Goal: Find specific page/section: Find specific page/section

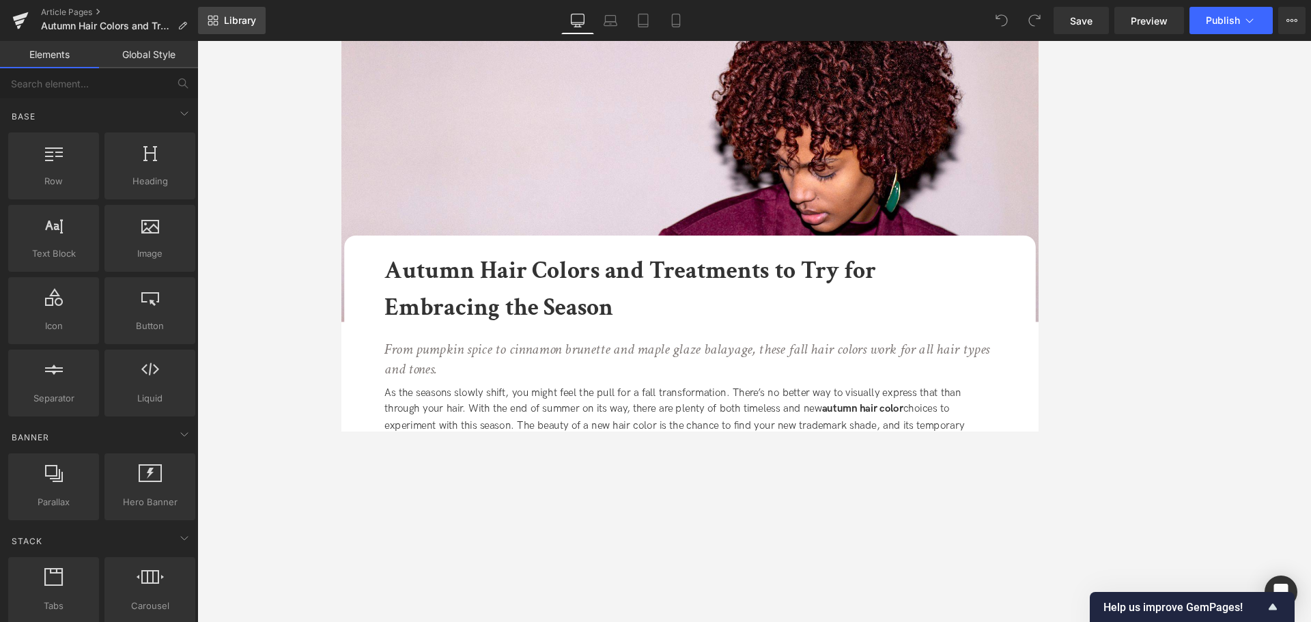
click at [229, 27] on link "Library" at bounding box center [232, 20] width 68 height 27
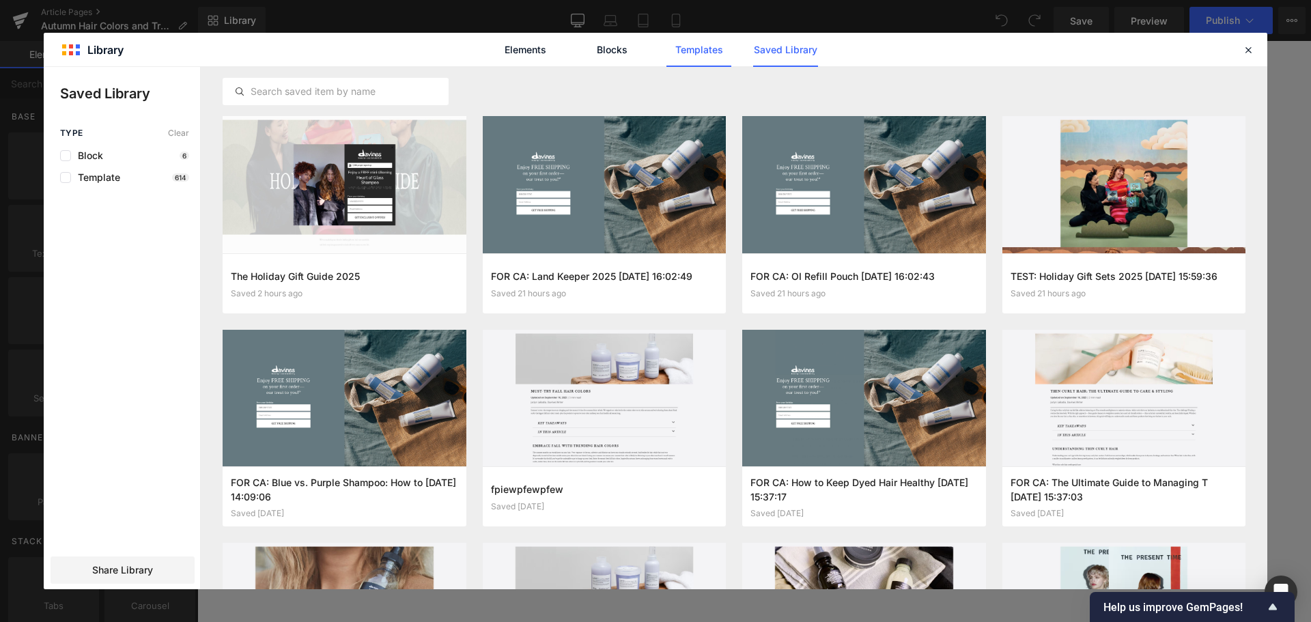
click at [710, 52] on link "Templates" at bounding box center [699, 50] width 65 height 34
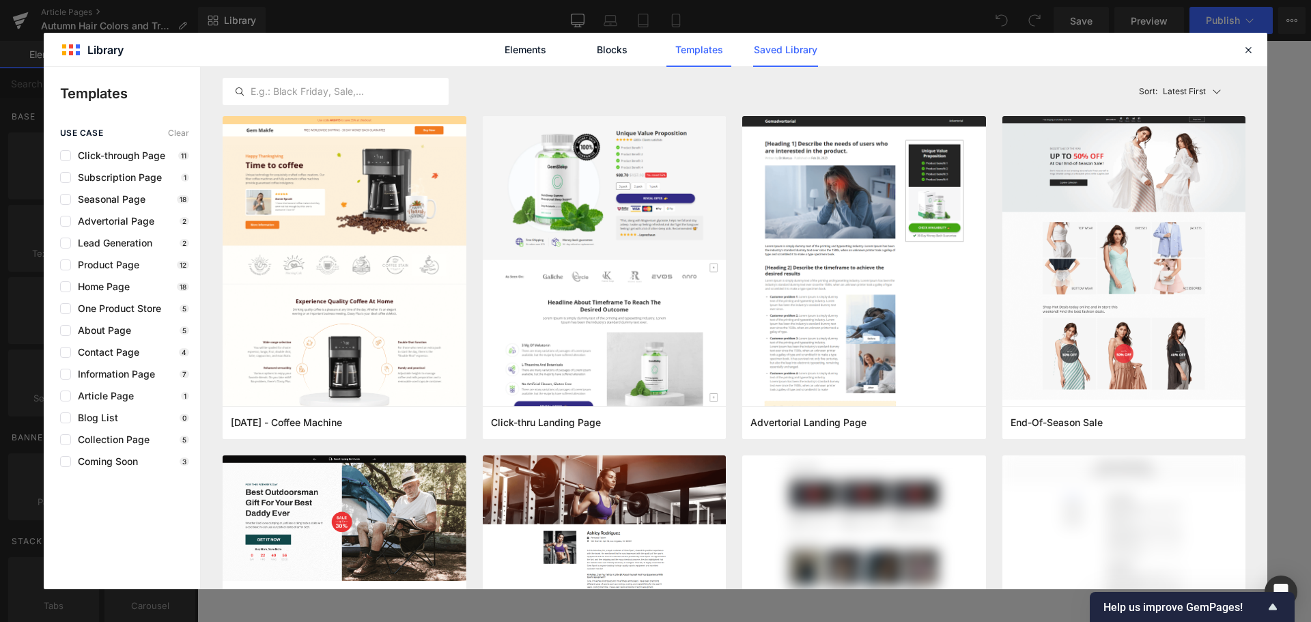
click at [759, 57] on link "Saved Library" at bounding box center [785, 50] width 65 height 34
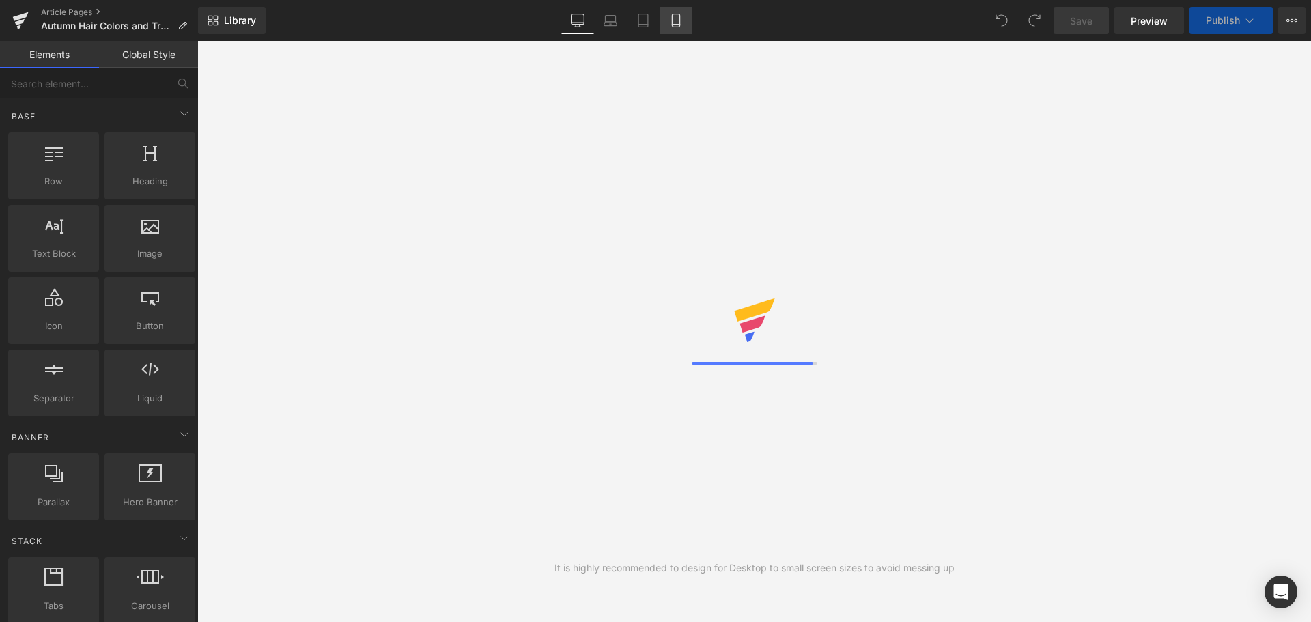
click at [688, 17] on link "Mobile" at bounding box center [676, 20] width 33 height 27
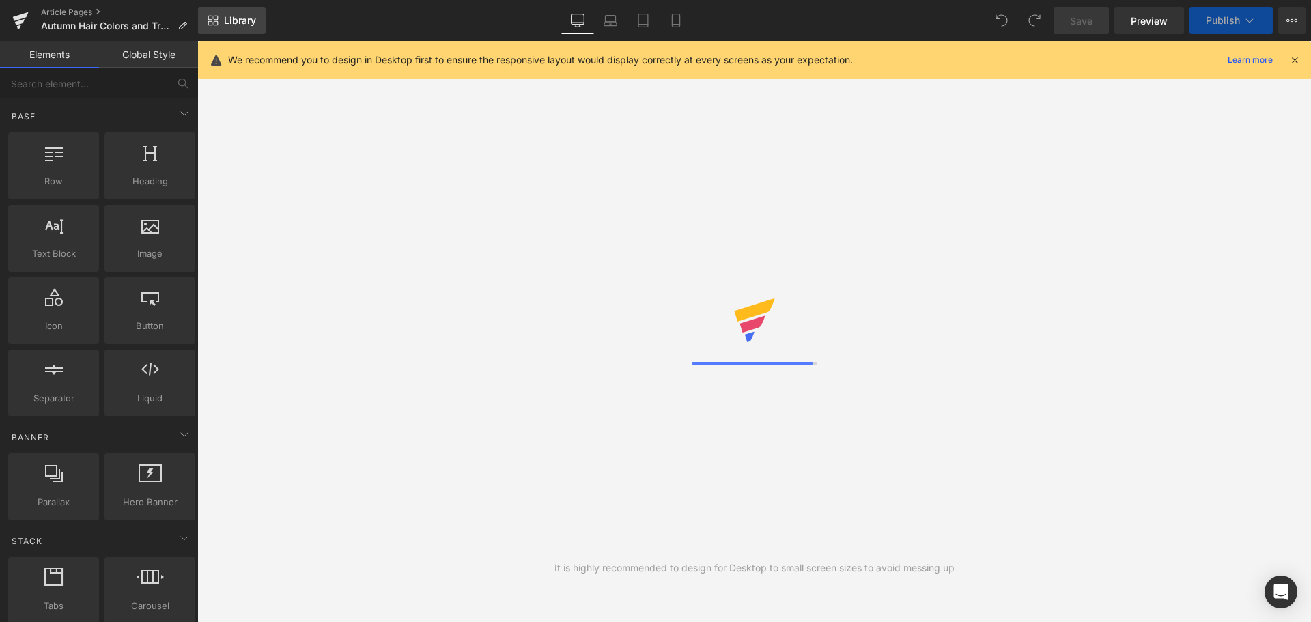
click at [245, 15] on span "Library" at bounding box center [240, 20] width 32 height 12
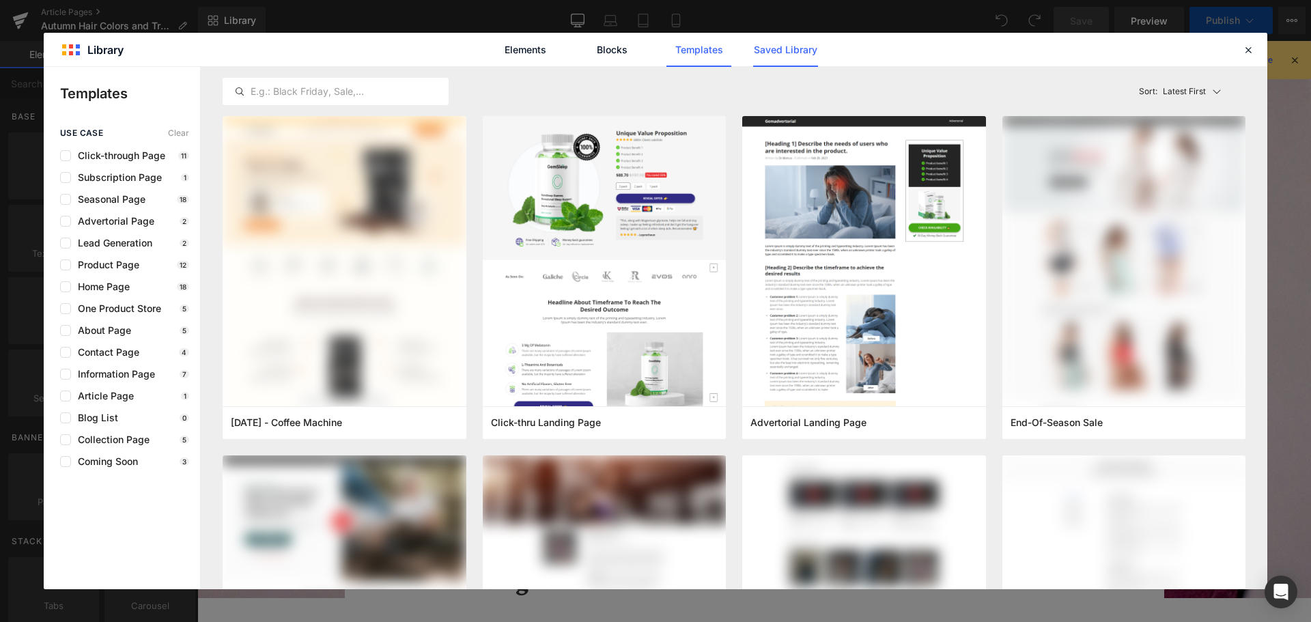
click at [803, 60] on link "Saved Library" at bounding box center [785, 50] width 65 height 34
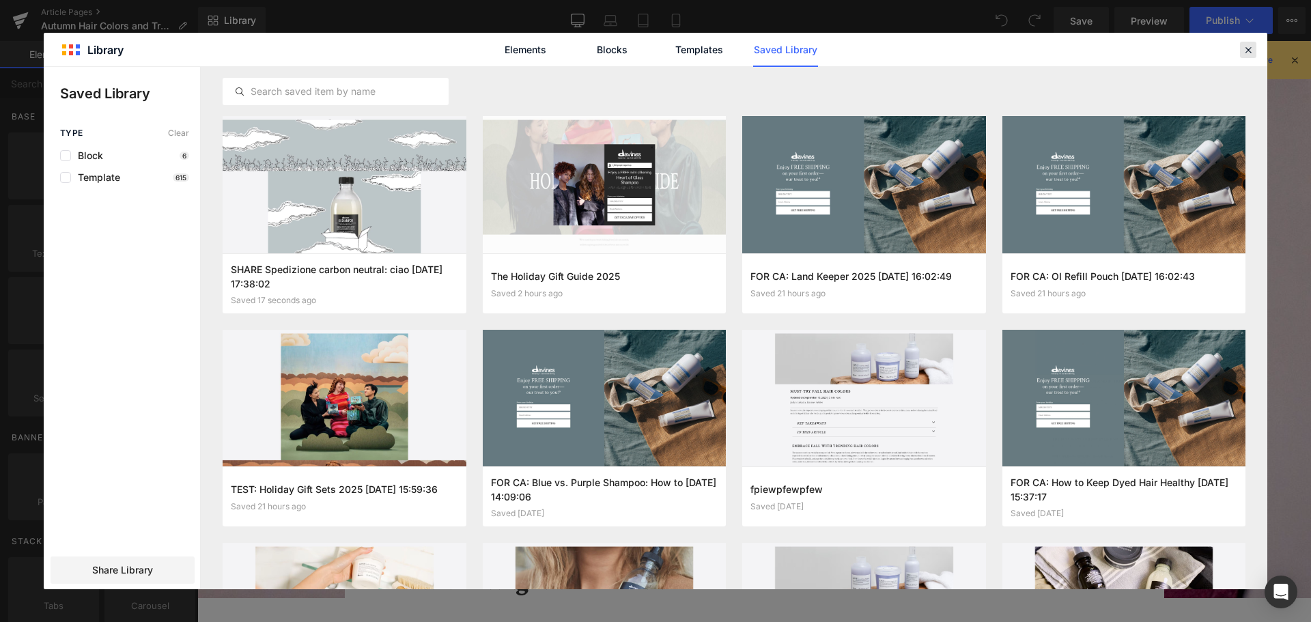
click at [1250, 48] on icon at bounding box center [1248, 50] width 12 height 12
